Goal: Transaction & Acquisition: Purchase product/service

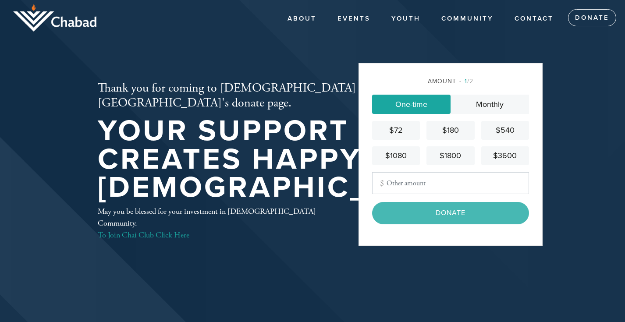
type input "360"
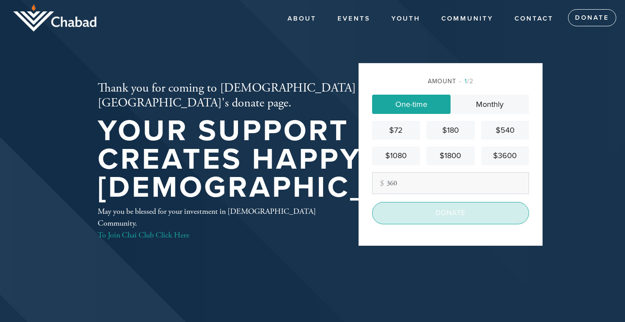
click at [448, 212] on input "Donate" at bounding box center [450, 213] width 157 height 22
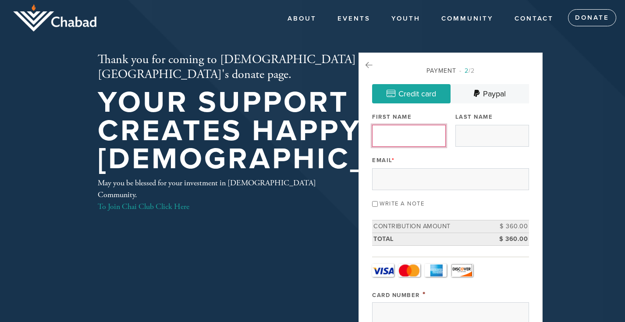
click at [412, 136] on input "First Name" at bounding box center [409, 136] width 74 height 22
type input "[PERSON_NAME]"
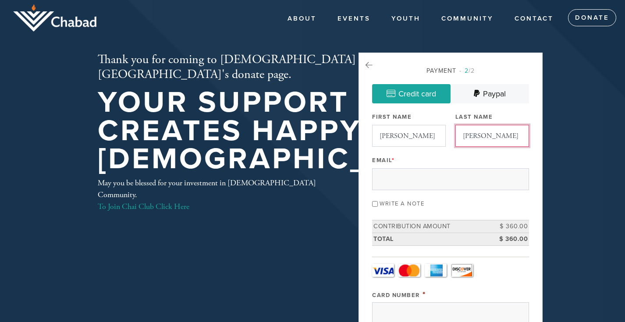
type input "[EMAIL_ADDRESS][DOMAIN_NAME]"
type input "[STREET_ADDRESS]"
type input "[GEOGRAPHIC_DATA]"
type input "United States"
type input "California"
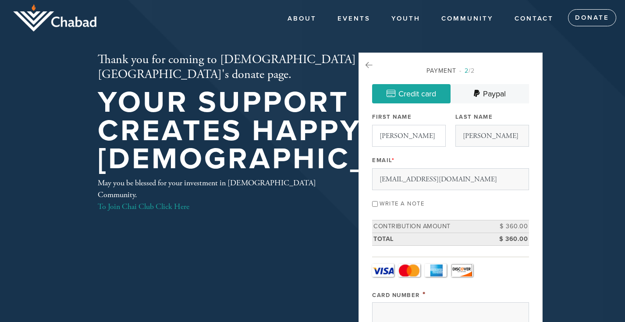
type input "94707"
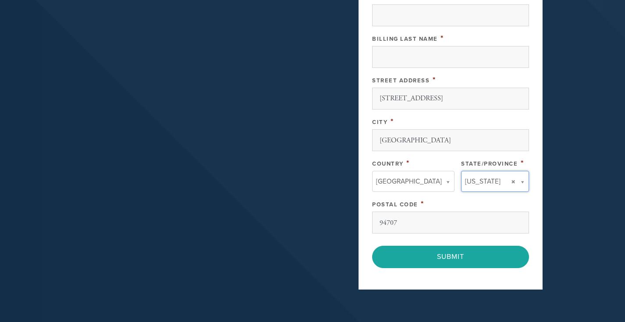
type input "California"
type input "United States"
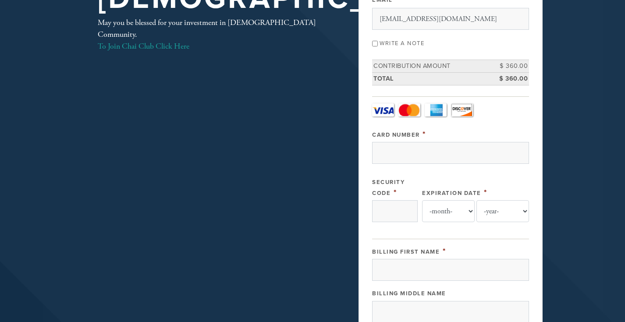
scroll to position [158, 0]
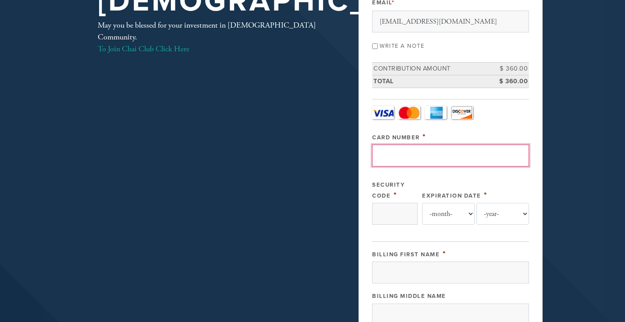
click at [431, 156] on input "Card Number" at bounding box center [450, 156] width 157 height 22
type input "5466576005839035"
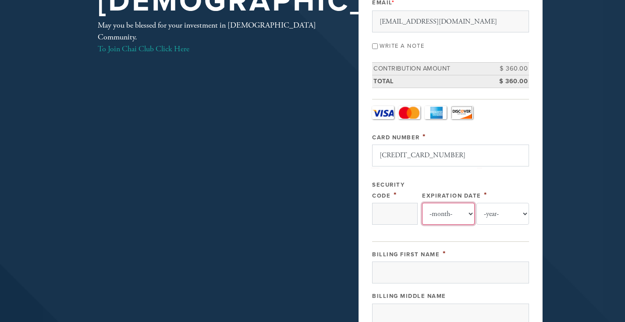
select select "4"
select select "2026"
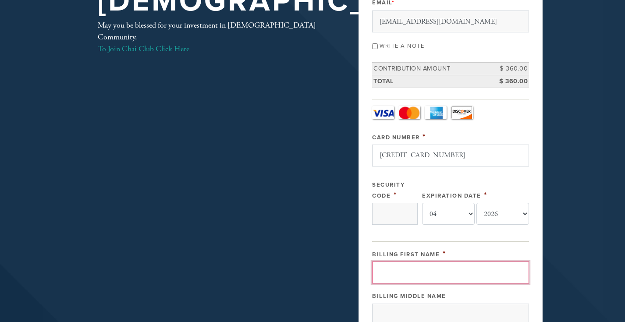
type input "dan"
type input "zeiger"
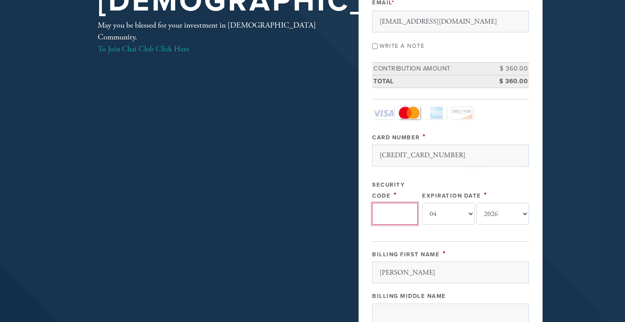
click at [405, 216] on input "Security Code" at bounding box center [395, 214] width 46 height 22
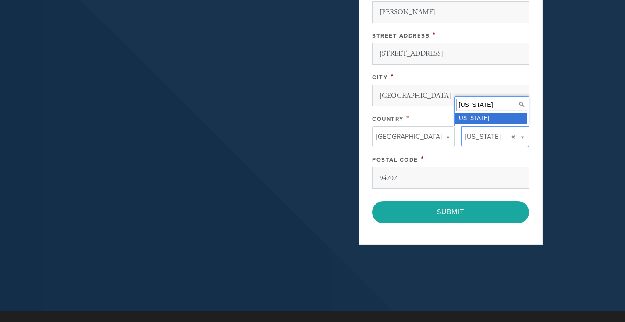
scroll to position [497, 0]
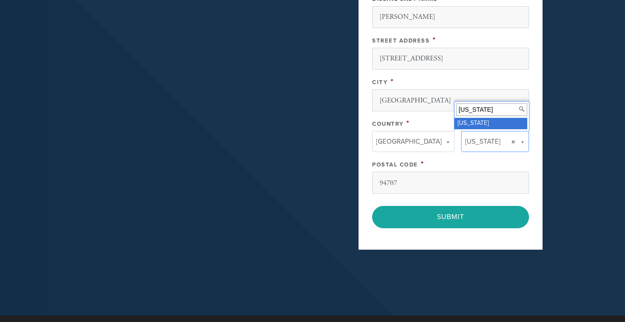
type input "147"
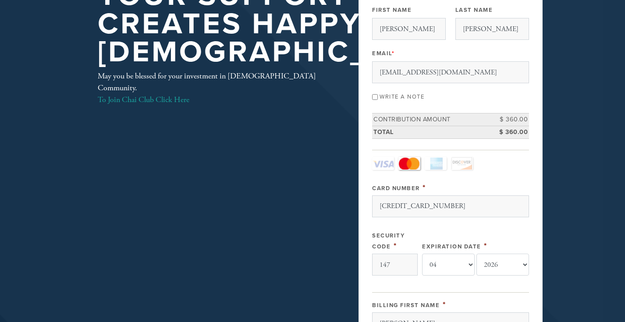
scroll to position [101, 0]
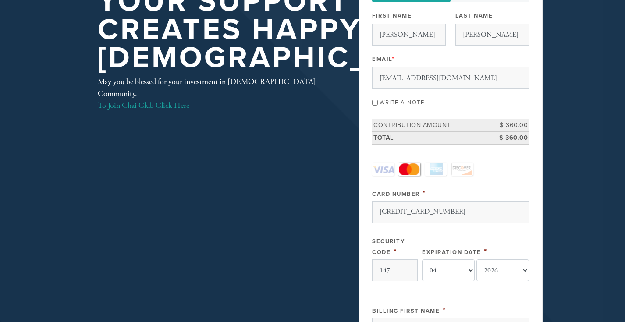
click at [376, 102] on input "Write a note" at bounding box center [375, 103] width 6 height 6
checkbox input "true"
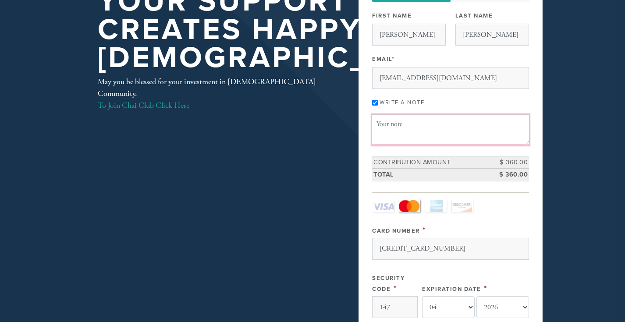
click at [394, 133] on textarea "Message or dedication" at bounding box center [450, 130] width 157 height 30
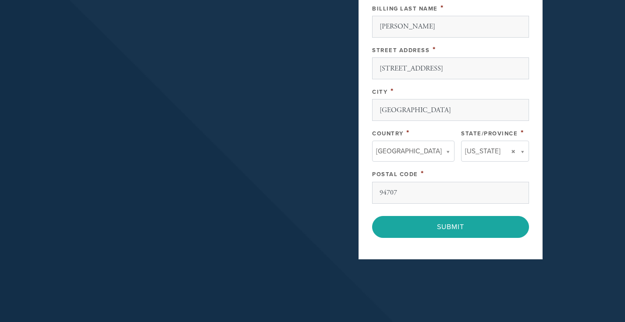
scroll to position [536, 0]
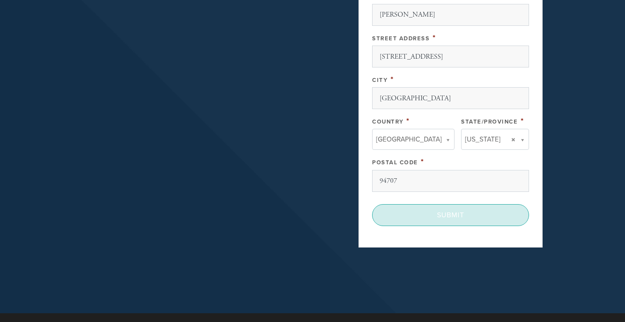
type textarea "On behalf of Yael Fischman"
click at [459, 217] on input "Submit" at bounding box center [450, 215] width 157 height 22
